Goal: Task Accomplishment & Management: Use online tool/utility

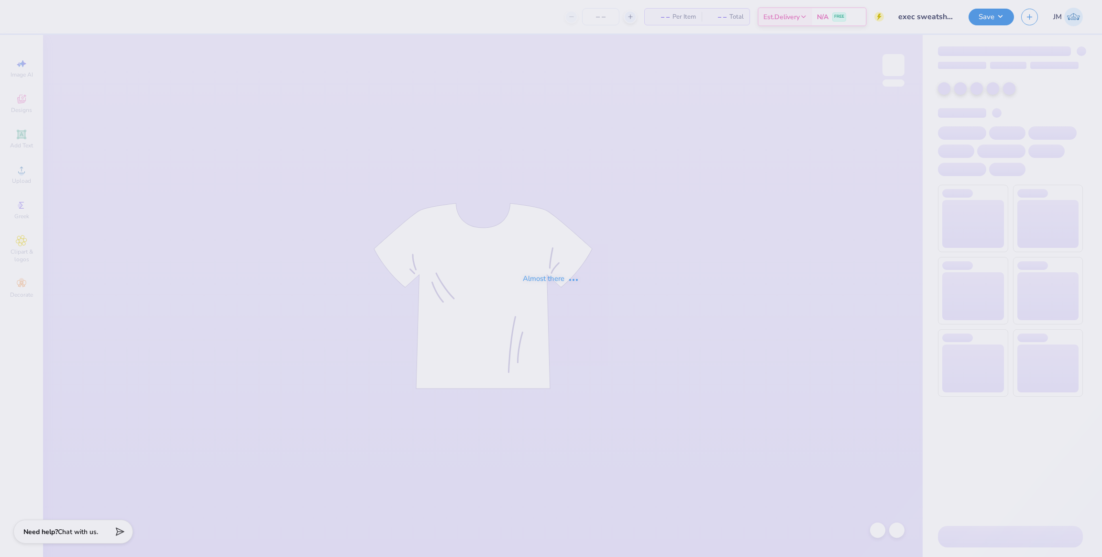
type input "exec sweatshirt 2"
type input "24"
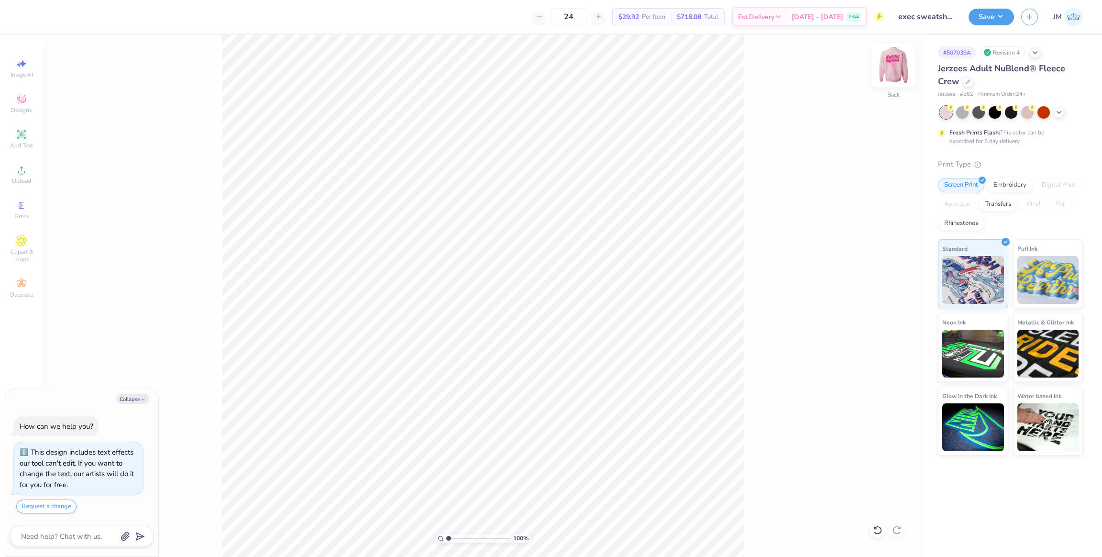
click at [900, 72] on img at bounding box center [893, 65] width 38 height 38
click at [507, 284] on li "Cut" at bounding box center [516, 283] width 75 height 19
click at [899, 72] on img at bounding box center [893, 65] width 38 height 38
click at [537, 325] on li "Paste" at bounding box center [544, 323] width 75 height 19
click at [542, 430] on li "Group" at bounding box center [549, 429] width 75 height 19
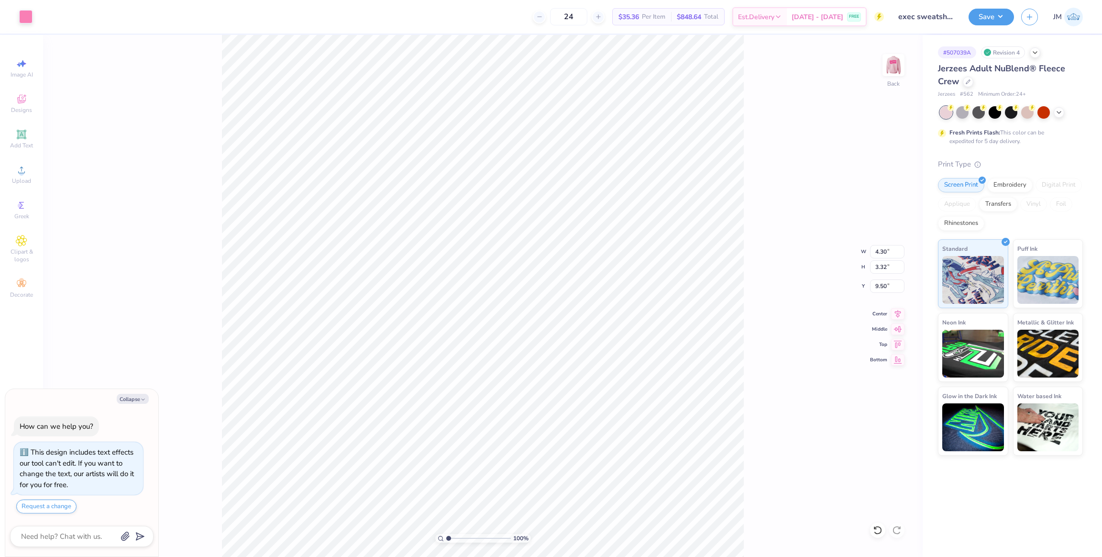
type textarea "x"
type input "8.42"
click at [877, 250] on input "4.30" at bounding box center [887, 251] width 34 height 13
type input "3.5"
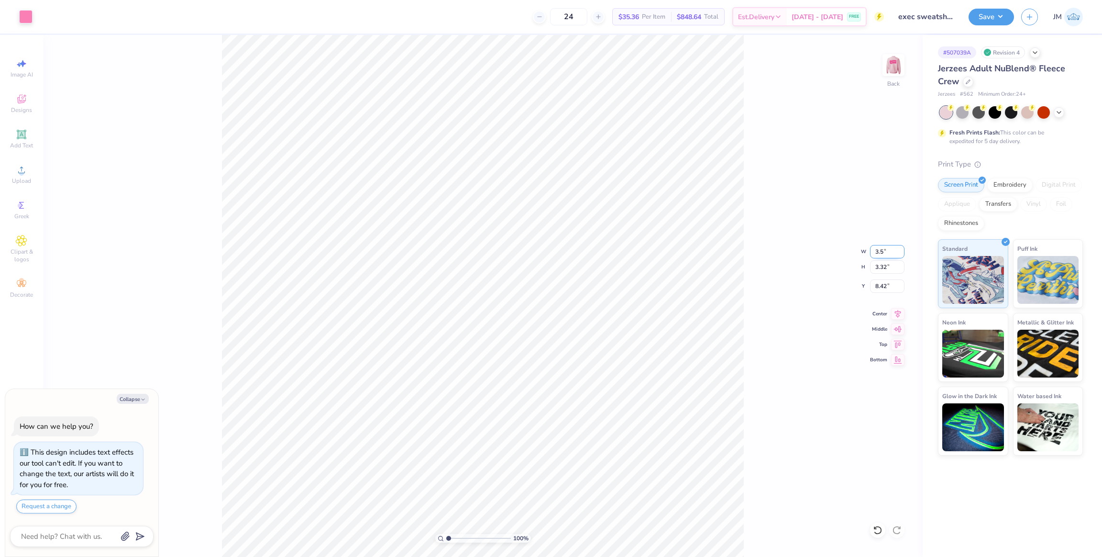
type textarea "x"
type input "3.50"
type input "2.70"
click at [885, 286] on input "8.73" at bounding box center [887, 285] width 34 height 13
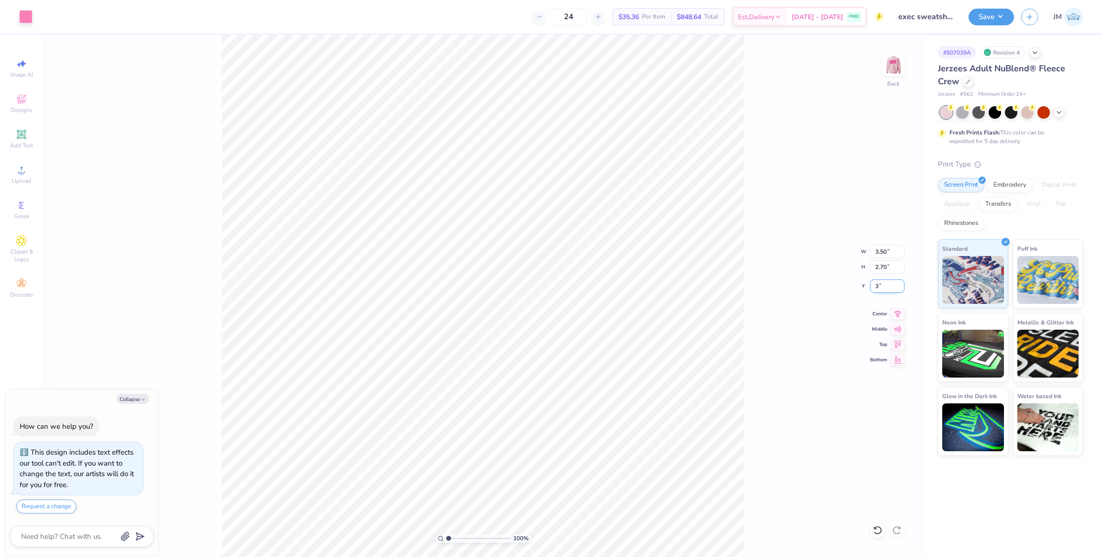
type input "3"
type textarea "x"
type input "3.00"
click at [893, 63] on img at bounding box center [893, 65] width 38 height 38
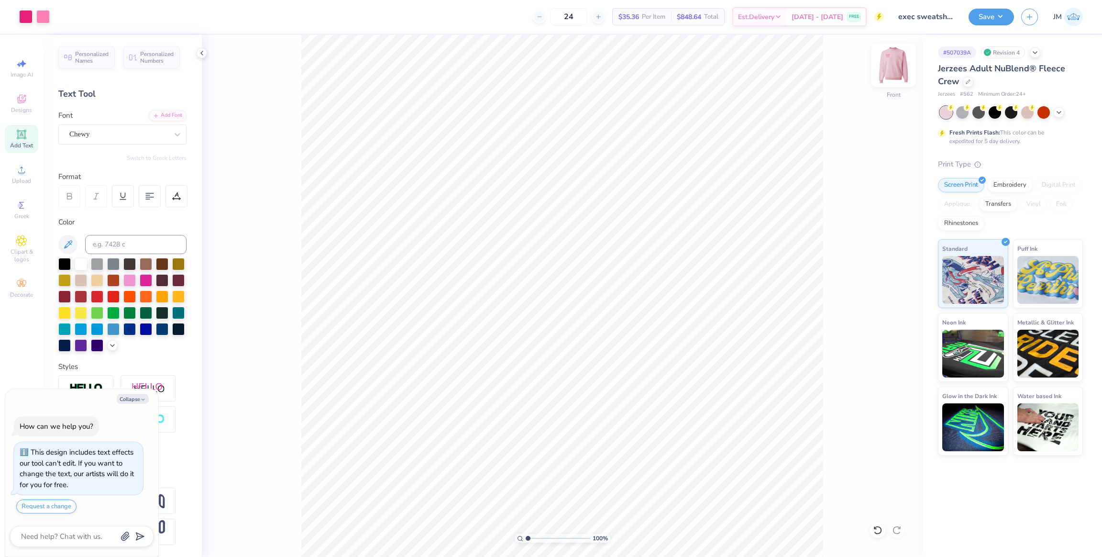
click at [892, 59] on img at bounding box center [893, 65] width 38 height 38
type textarea "x"
click at [103, 243] on input at bounding box center [135, 244] width 101 height 19
type input "213"
type textarea "x"
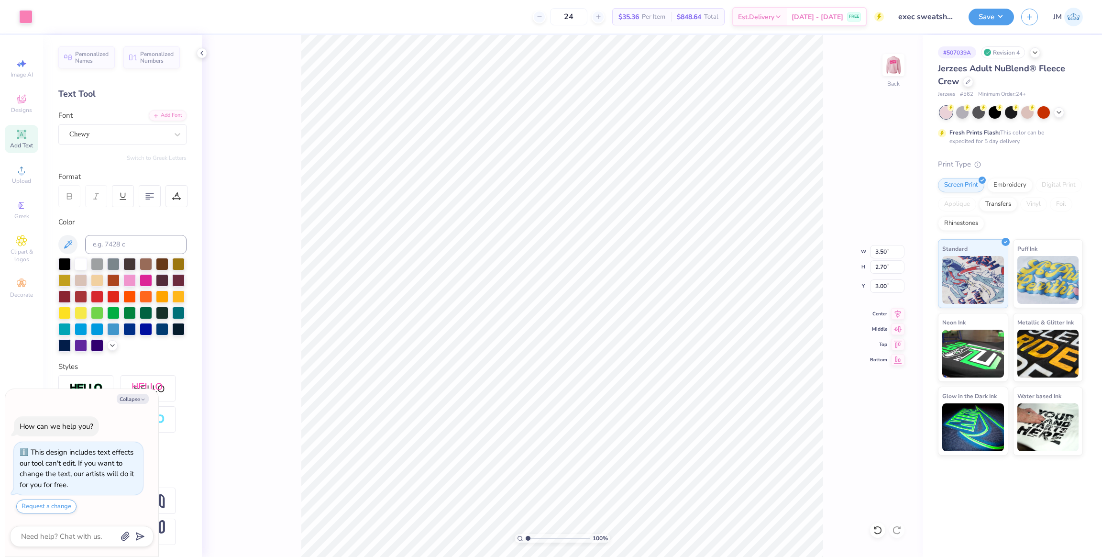
type input "2.80"
type input "0.91"
type input "4.79"
type textarea "x"
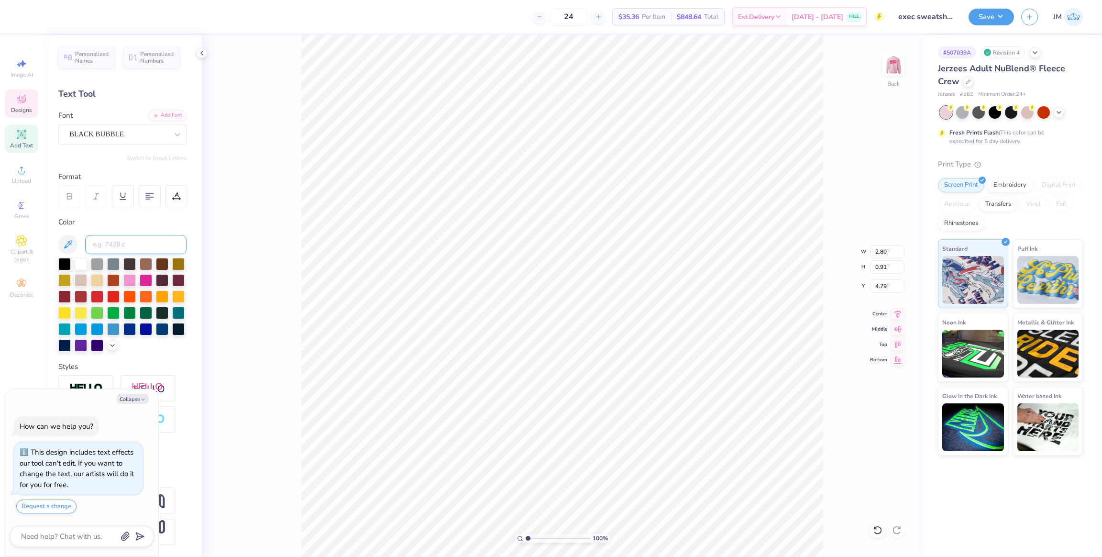
click at [111, 240] on input at bounding box center [135, 244] width 101 height 19
click at [121, 241] on input at bounding box center [135, 244] width 101 height 19
type input "213 c"
type textarea "x"
click at [131, 242] on input at bounding box center [135, 244] width 101 height 19
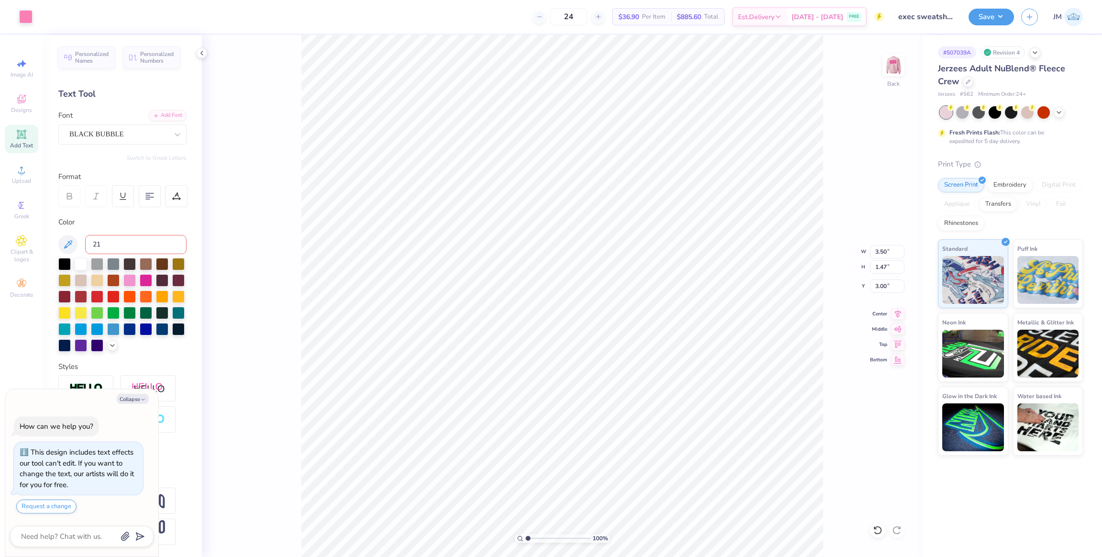
type input "213"
type textarea "x"
click at [128, 239] on input at bounding box center [135, 244] width 101 height 19
type input "213"
type textarea "x"
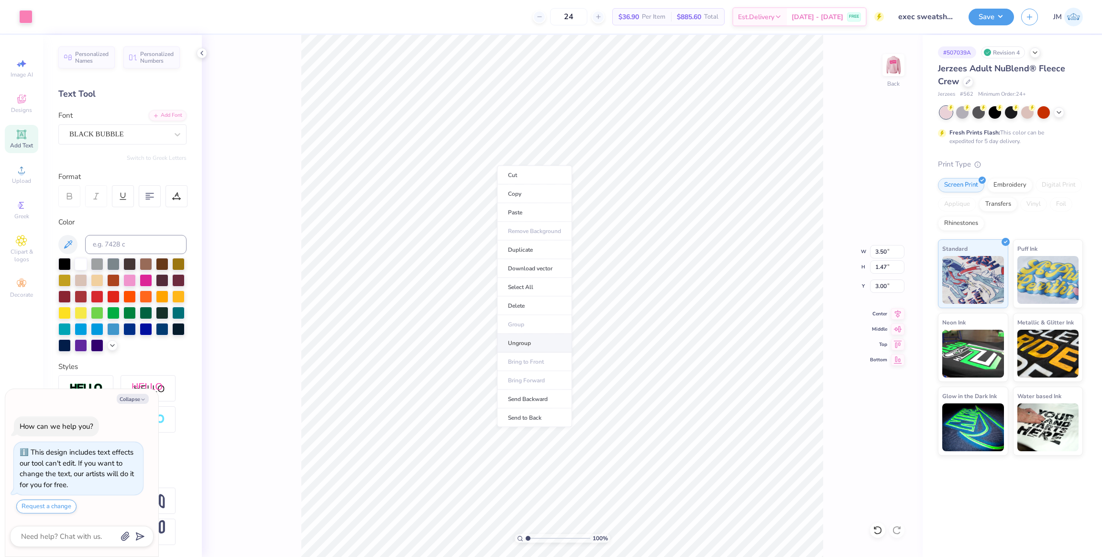
click at [536, 340] on li "Ungroup" at bounding box center [534, 343] width 75 height 19
type textarea "x"
click at [140, 241] on input at bounding box center [135, 244] width 101 height 19
type input "213"
type textarea "x"
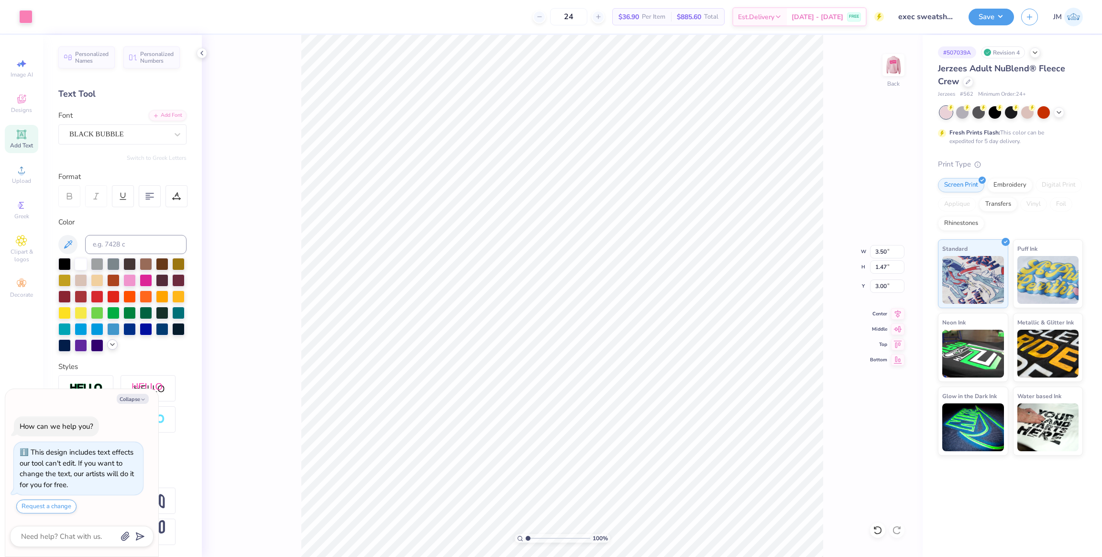
click at [109, 348] on icon at bounding box center [113, 345] width 8 height 8
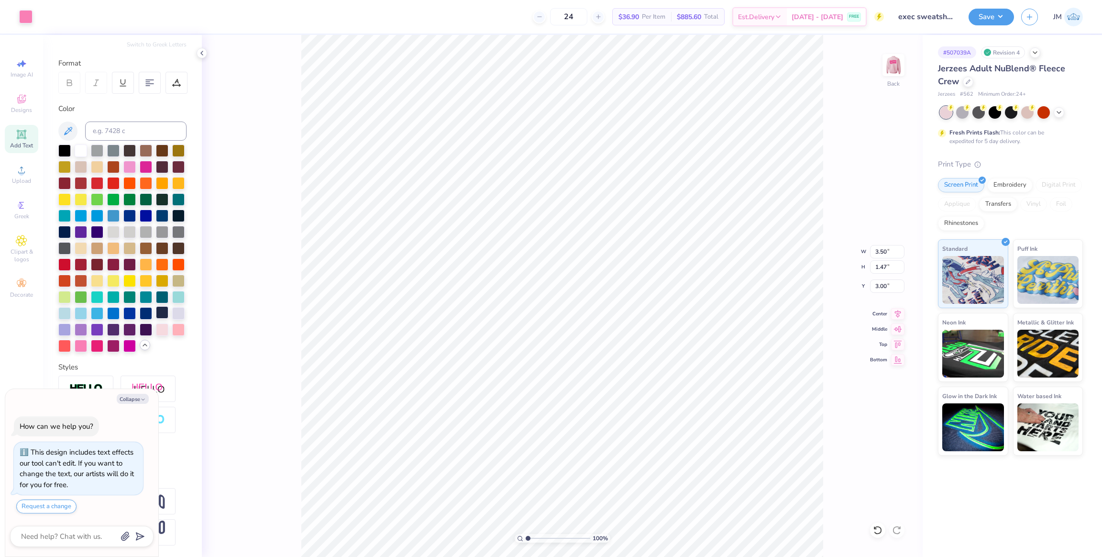
scroll to position [143, 0]
click at [140, 176] on div at bounding box center [146, 182] width 12 height 12
click at [875, 528] on icon at bounding box center [875, 528] width 2 height 2
click at [530, 316] on li "Group" at bounding box center [534, 317] width 75 height 19
type textarea "x"
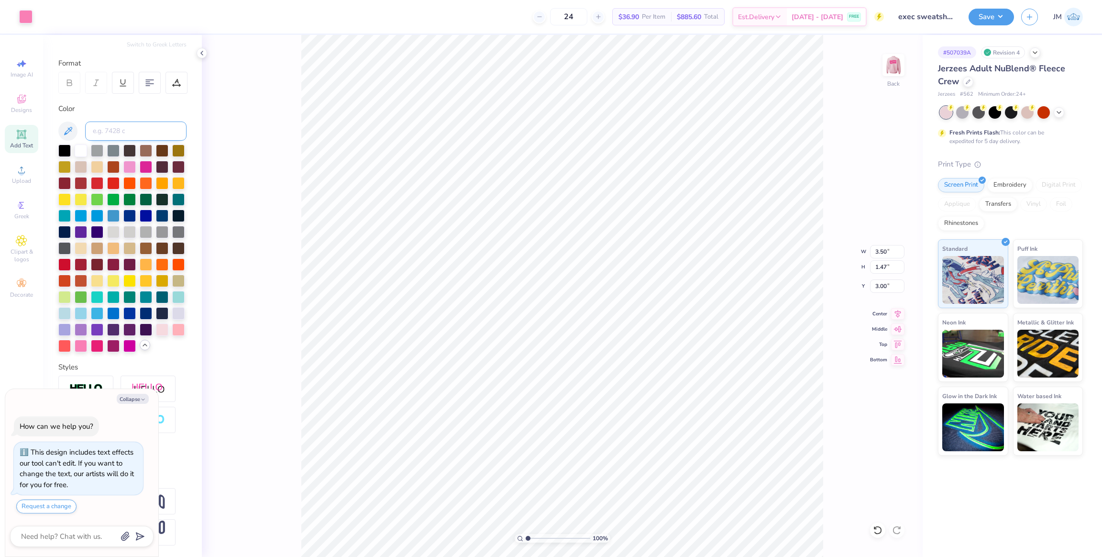
click at [111, 121] on input at bounding box center [135, 130] width 101 height 19
type input "213"
type textarea "x"
click at [107, 241] on div at bounding box center [113, 247] width 12 height 12
click at [871, 529] on div at bounding box center [877, 529] width 15 height 15
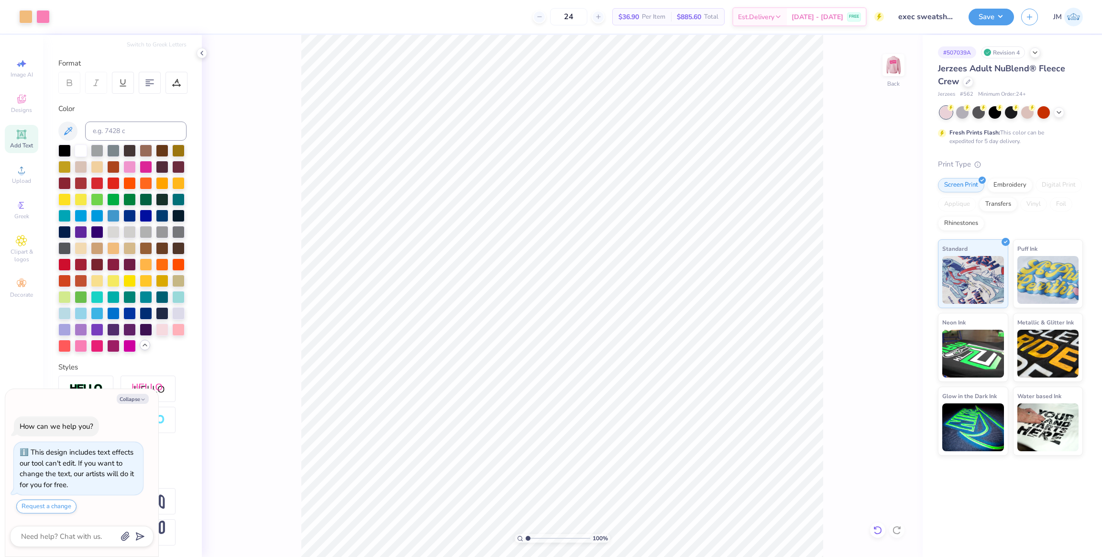
type textarea "x"
drag, startPoint x: 528, startPoint y: 539, endPoint x: 535, endPoint y: 539, distance: 6.7
click at [535, 539] on input "range" at bounding box center [558, 538] width 65 height 9
drag, startPoint x: 535, startPoint y: 537, endPoint x: 454, endPoint y: 522, distance: 82.7
type input "1"
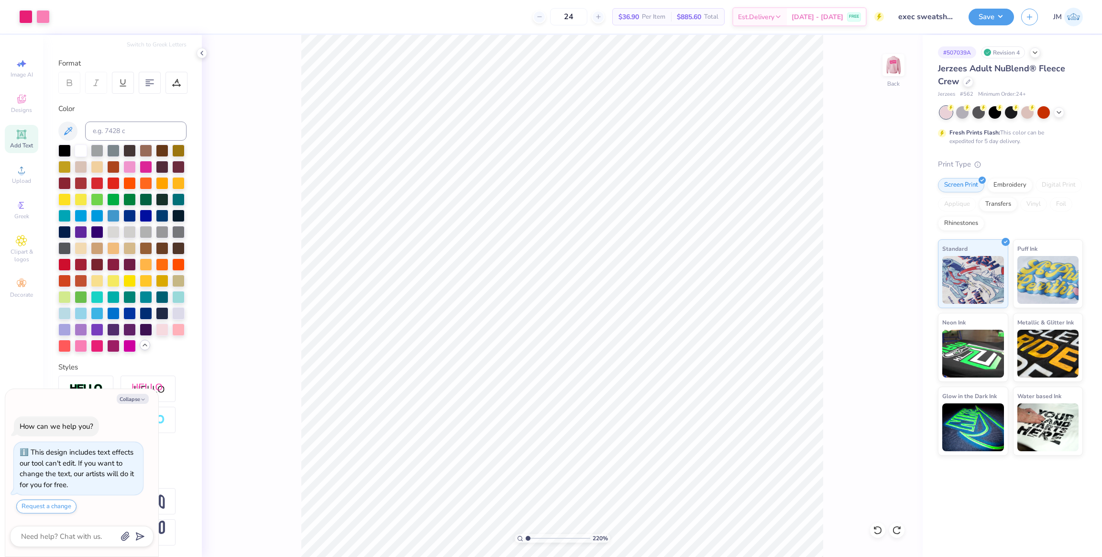
click at [526, 534] on input "range" at bounding box center [558, 538] width 65 height 9
click at [899, 67] on img at bounding box center [893, 65] width 38 height 38
type textarea "x"
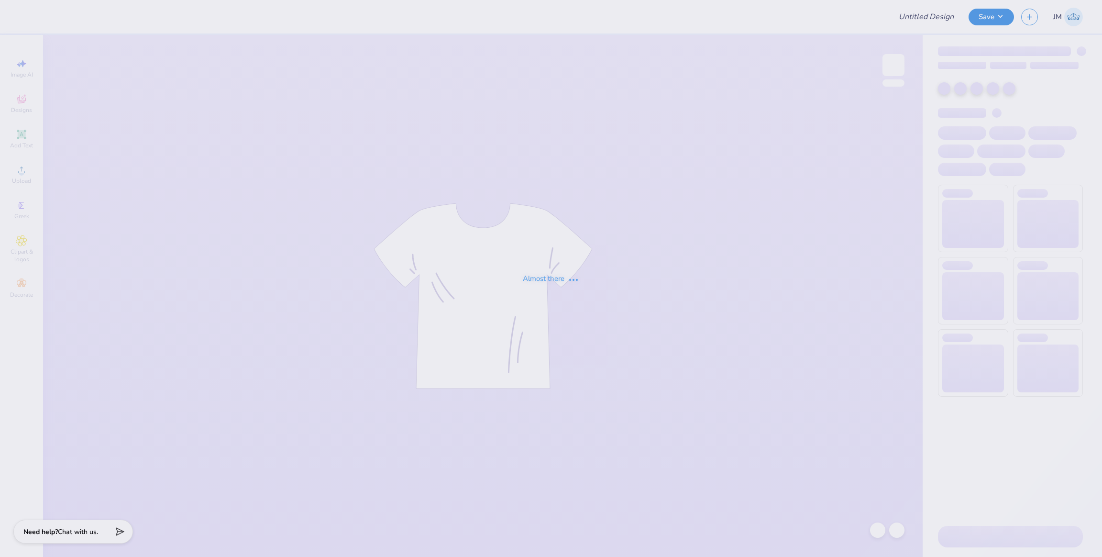
type input "exec sweatshirt 2"
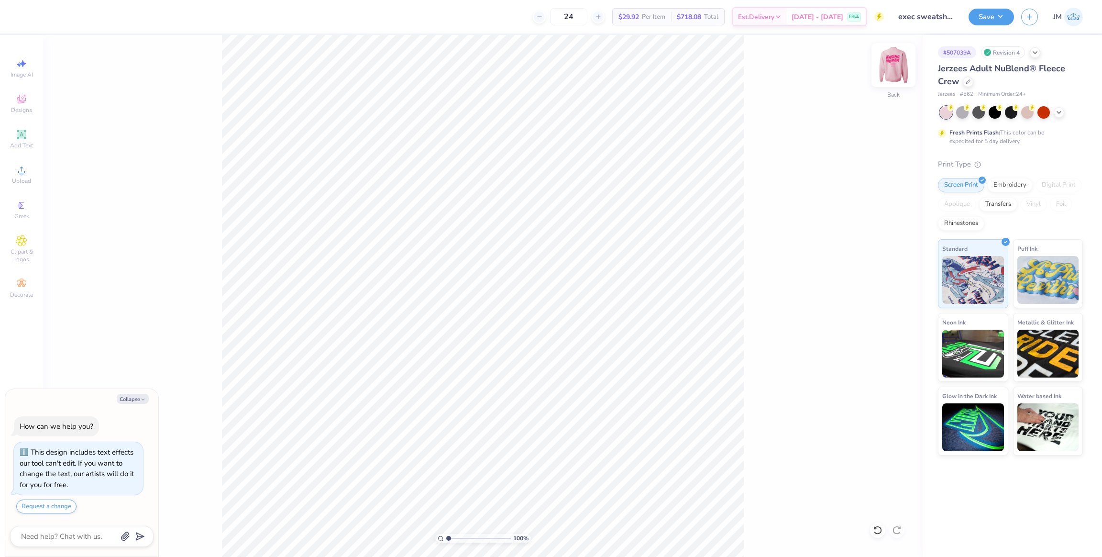
click at [881, 58] on div at bounding box center [893, 65] width 44 height 44
click at [891, 62] on img at bounding box center [893, 65] width 38 height 38
click at [890, 62] on img at bounding box center [893, 64] width 19 height 19
click at [517, 298] on li "Cut" at bounding box center [523, 298] width 75 height 19
click at [896, 74] on img at bounding box center [893, 65] width 38 height 38
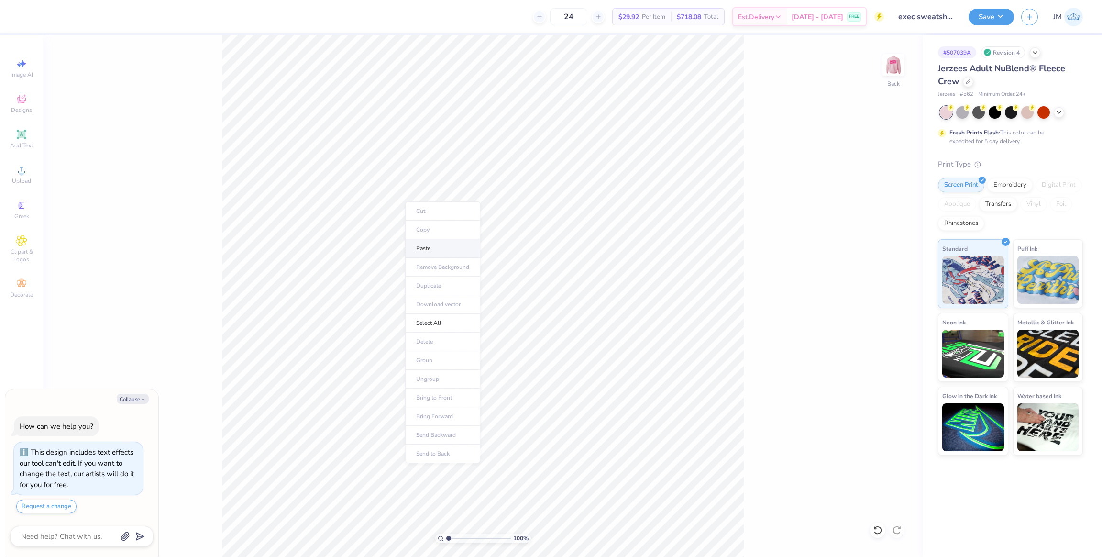
click at [430, 253] on li "Paste" at bounding box center [442, 248] width 75 height 19
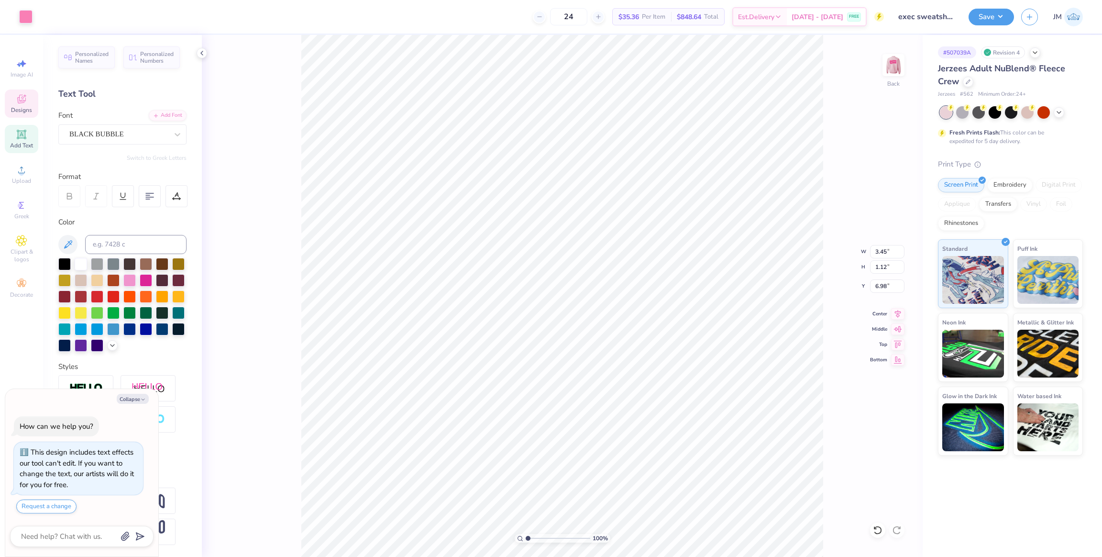
type textarea "x"
click at [116, 243] on input at bounding box center [135, 244] width 101 height 19
type input "213"
click at [28, 176] on div "Upload" at bounding box center [21, 174] width 33 height 28
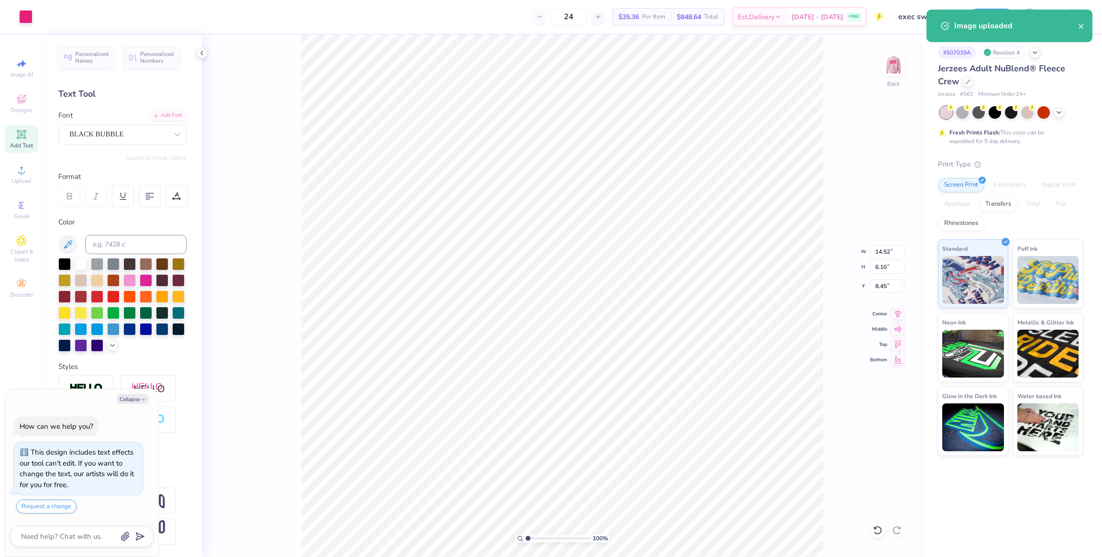
type textarea "x"
type input "4.19"
type input "1.76"
type input "12.79"
type textarea "x"
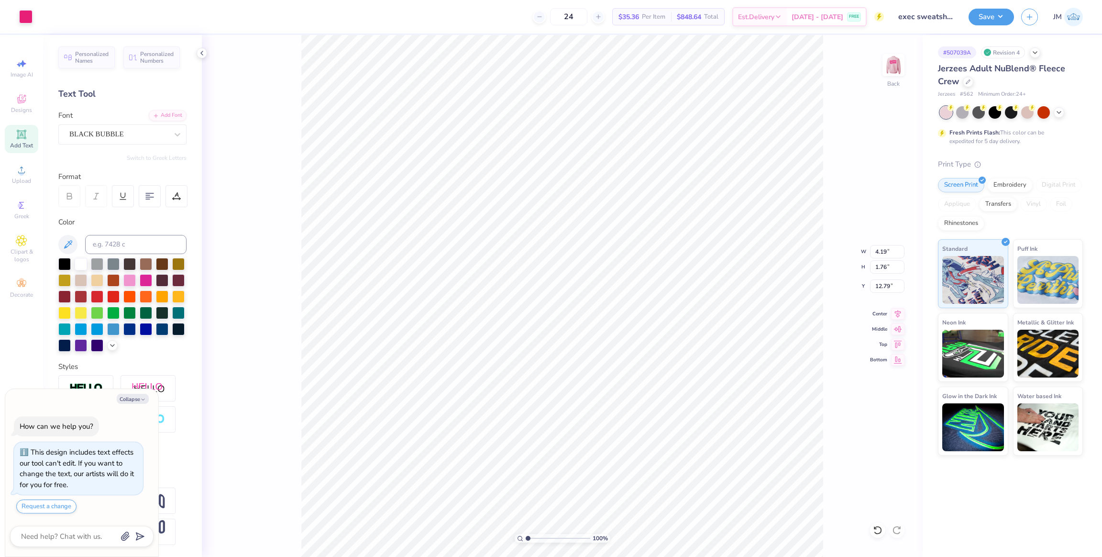
type input "4.82"
click at [530, 364] on li "Group" at bounding box center [531, 366] width 75 height 19
type textarea "x"
click at [877, 252] on input "4.19" at bounding box center [887, 251] width 34 height 13
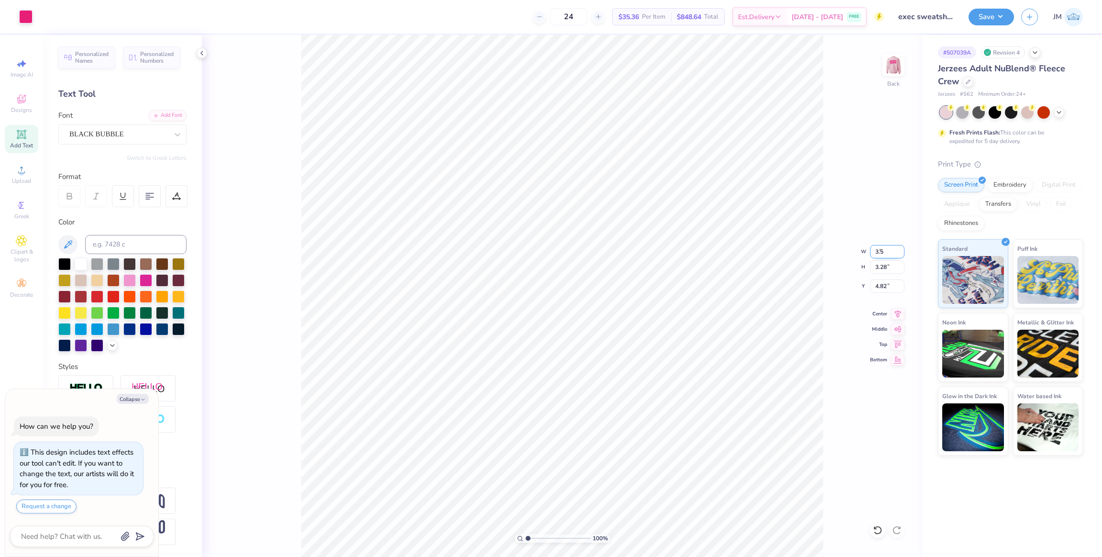
type input "3.5"
type textarea "x"
type input "3.50"
type input "2.74"
click at [883, 286] on input "5.09" at bounding box center [887, 285] width 34 height 13
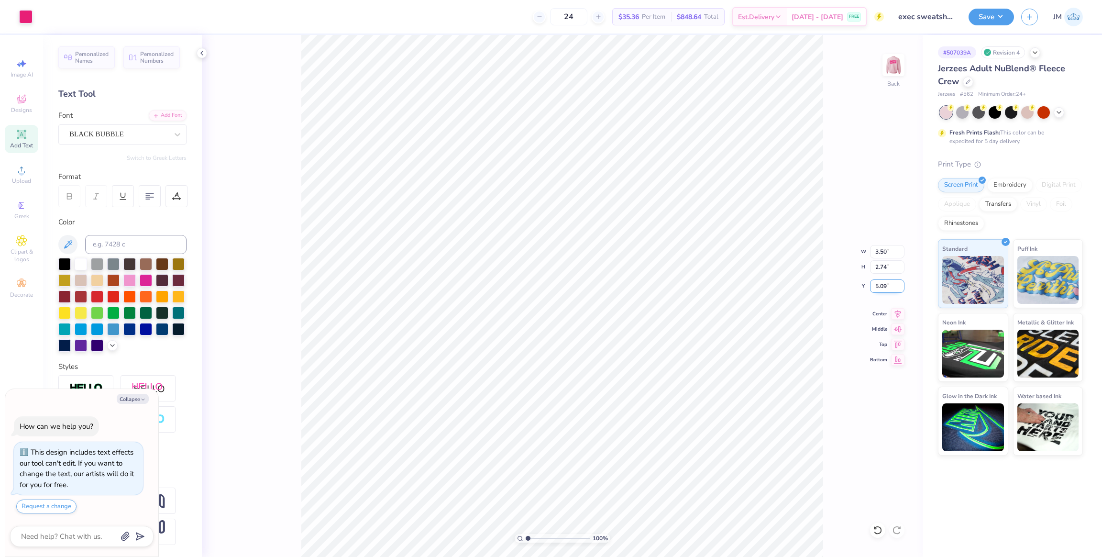
click at [883, 286] on input "5.09" at bounding box center [887, 285] width 34 height 13
type input "3"
type textarea "x"
type input "3.00"
click at [905, 57] on div "100 % Back W 3.50 3.50 " H 2.74 2.74 " Y 3.00 3.00 " Center Middle Top Bottom" at bounding box center [562, 296] width 721 height 522
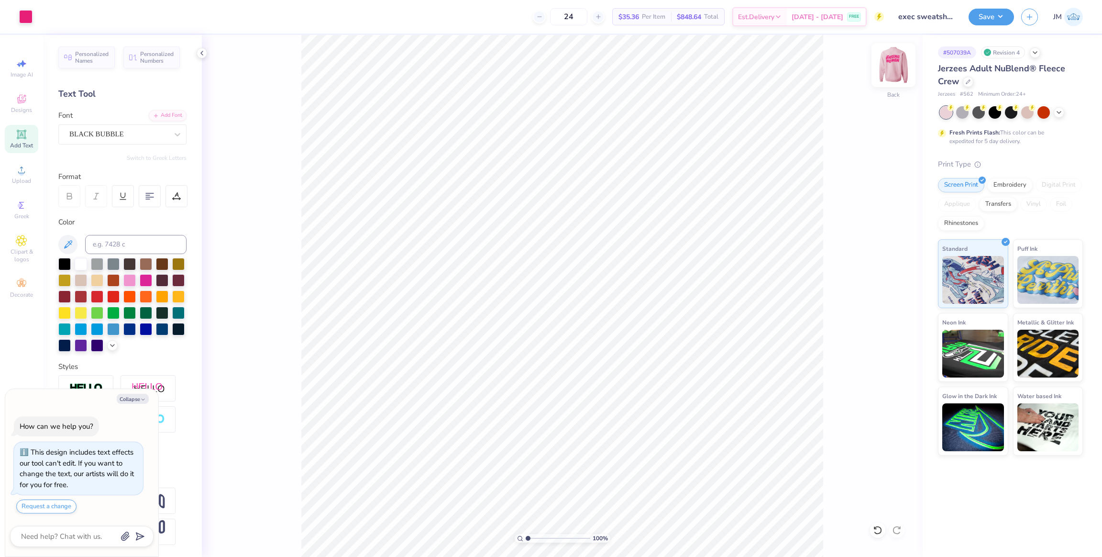
click at [896, 64] on img at bounding box center [893, 65] width 38 height 38
click at [606, 347] on li "Group" at bounding box center [614, 346] width 75 height 19
type textarea "x"
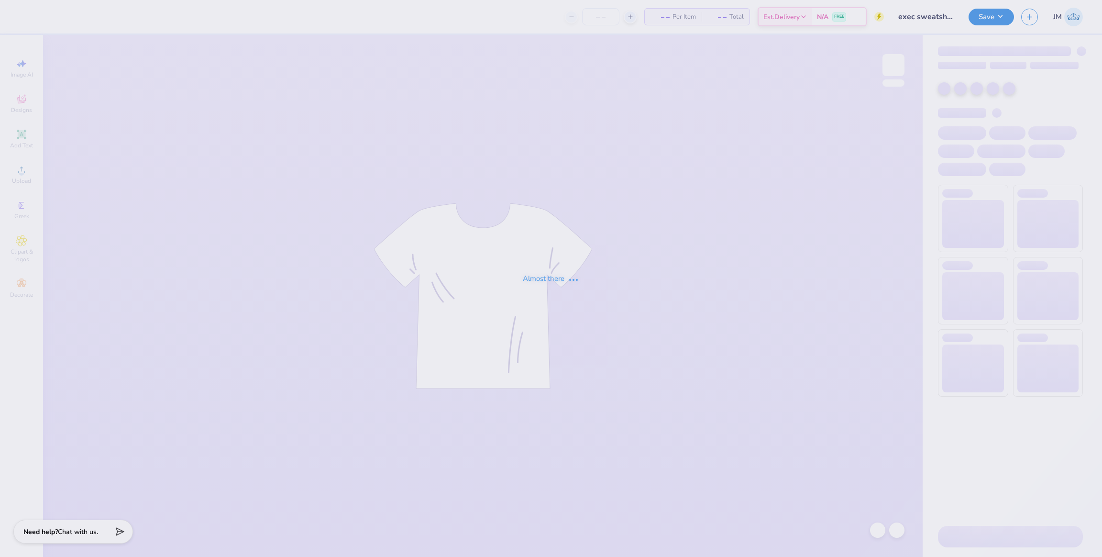
type input "exec sweatshirt 2"
type input "24"
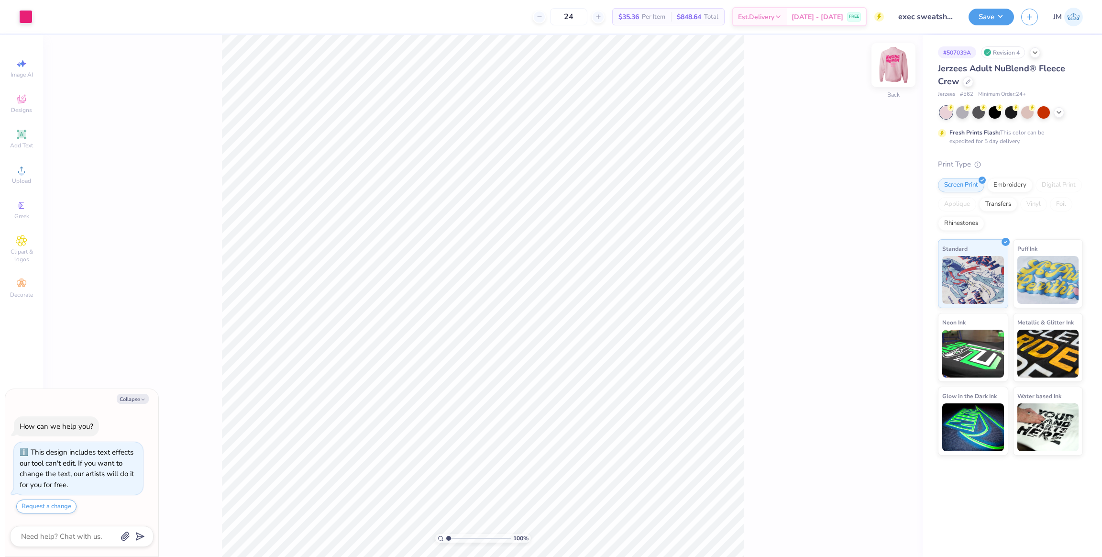
click at [885, 70] on img at bounding box center [893, 65] width 38 height 38
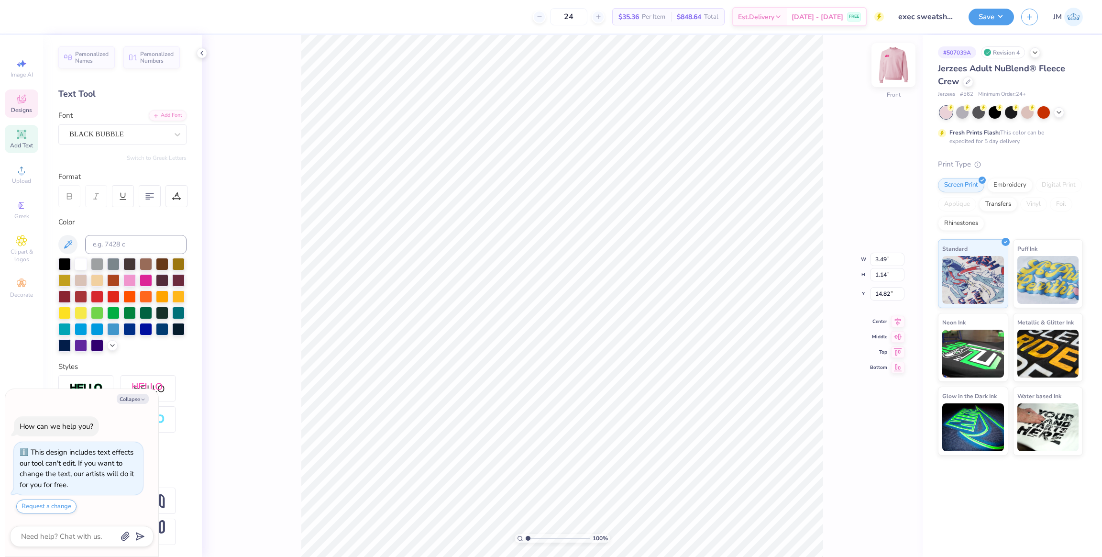
click at [888, 75] on img at bounding box center [893, 65] width 38 height 38
type textarea "x"
